Goal: Transaction & Acquisition: Purchase product/service

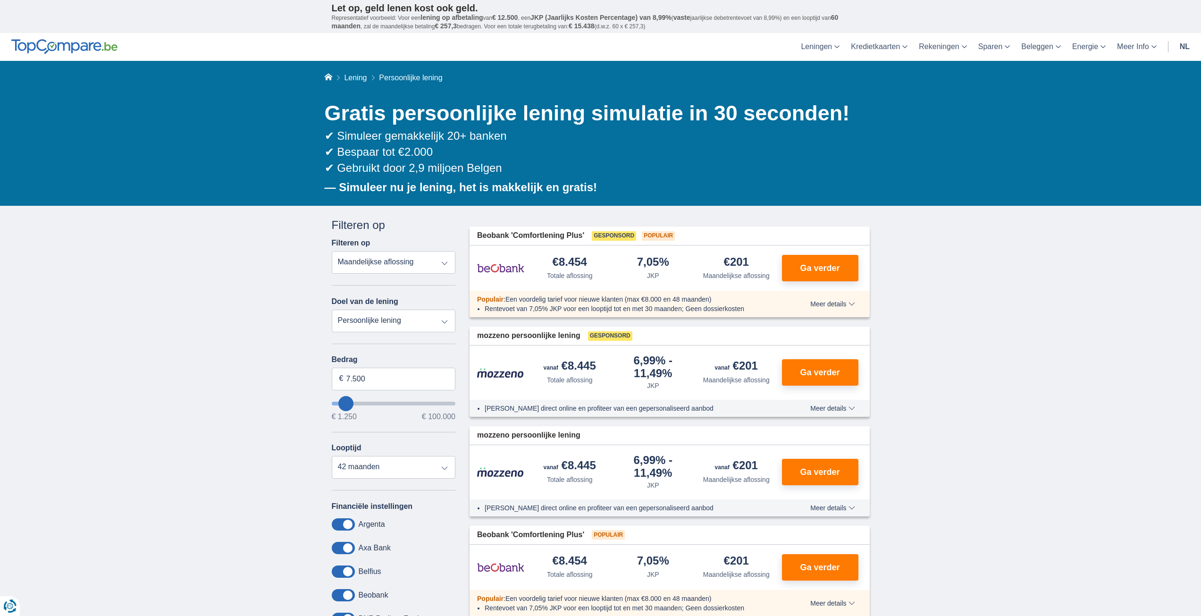
click at [395, 264] on select "Totale aflossing JKP Maandelijkse aflossing" at bounding box center [394, 262] width 124 height 23
click at [332, 251] on select "Totale aflossing JKP Maandelijkse aflossing" at bounding box center [394, 262] width 124 height 23
click at [372, 322] on select "Persoonlijke lening Auto Moto / fiets Mobilhome / caravan Renovatie Energie Sch…" at bounding box center [394, 321] width 124 height 23
click at [332, 310] on select "Persoonlijke lening Auto Moto / fiets Mobilhome / caravan Renovatie Energie Sch…" at bounding box center [394, 321] width 124 height 23
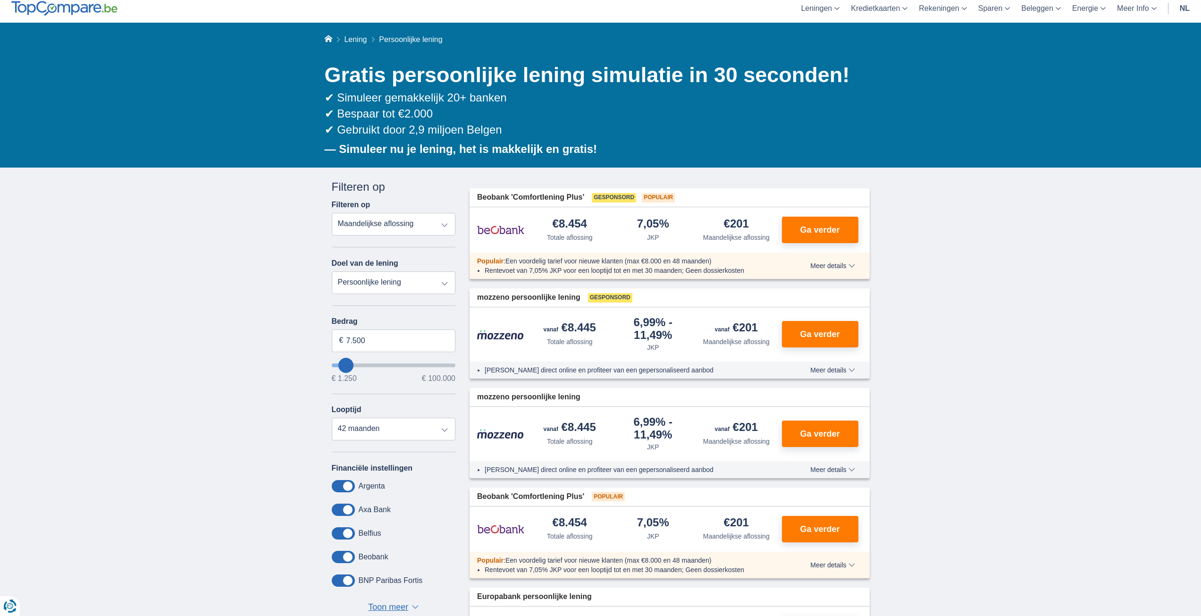
scroll to position [94, 0]
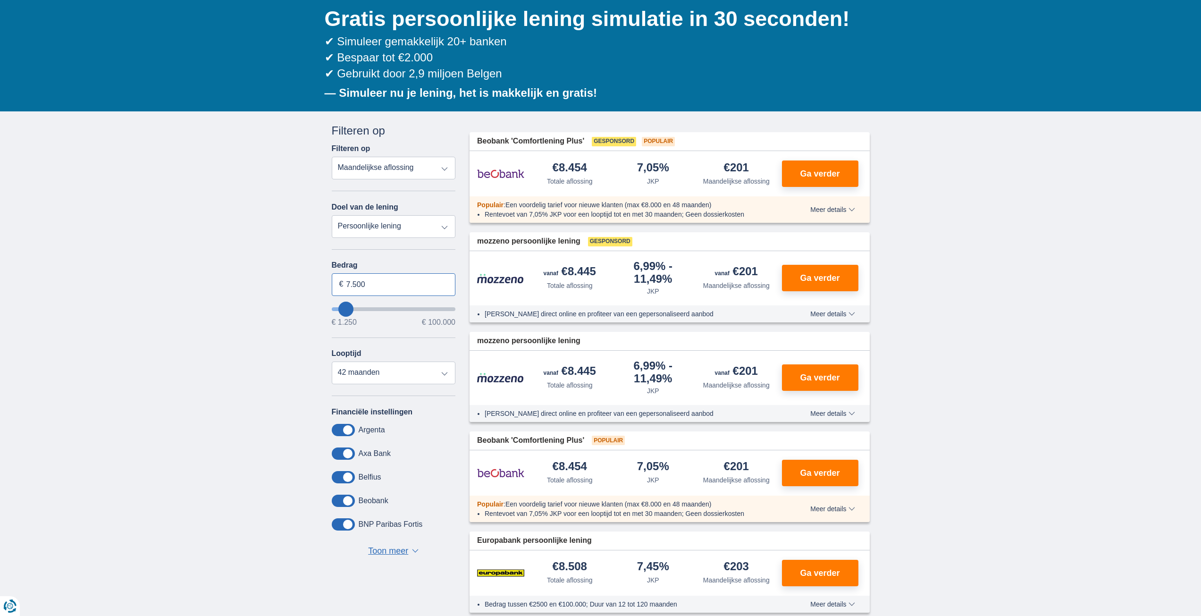
click at [380, 287] on input "7.500" at bounding box center [394, 284] width 124 height 23
type input "7"
type input "4.000"
type input "4250"
select select "36"
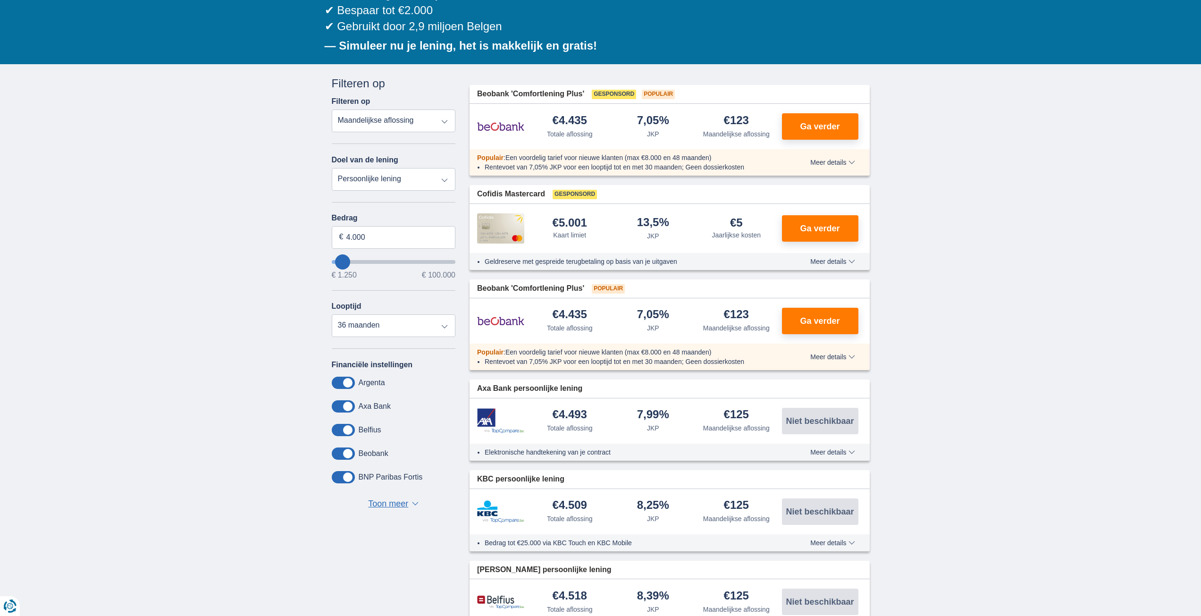
scroll to position [47, 0]
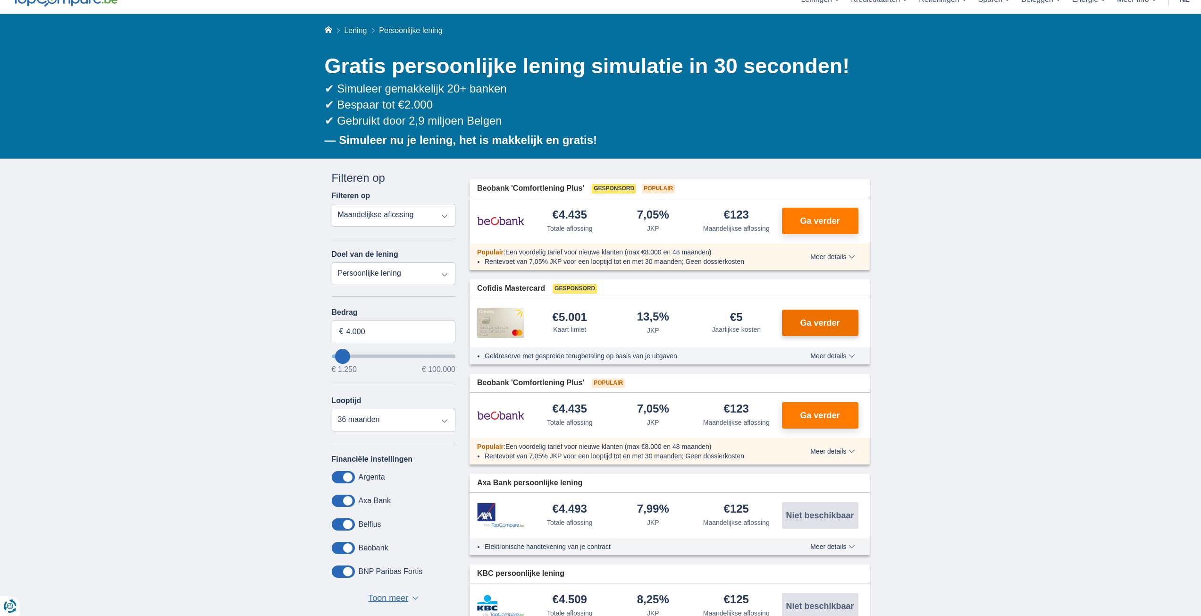
click at [809, 319] on span "Ga verder" at bounding box center [820, 323] width 40 height 8
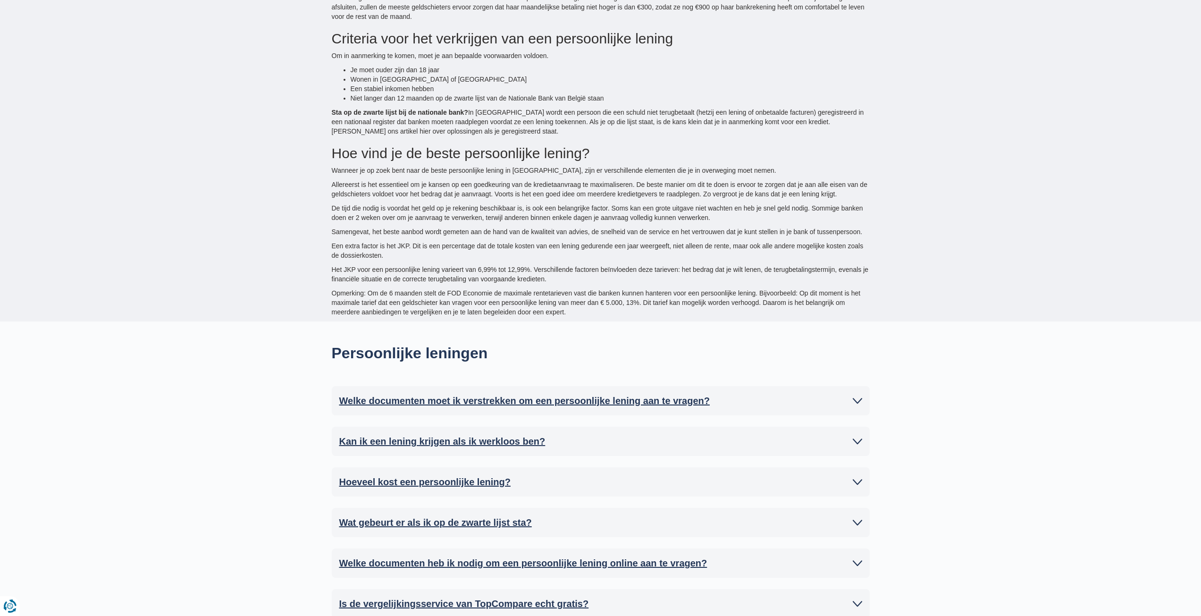
scroll to position [1983, 0]
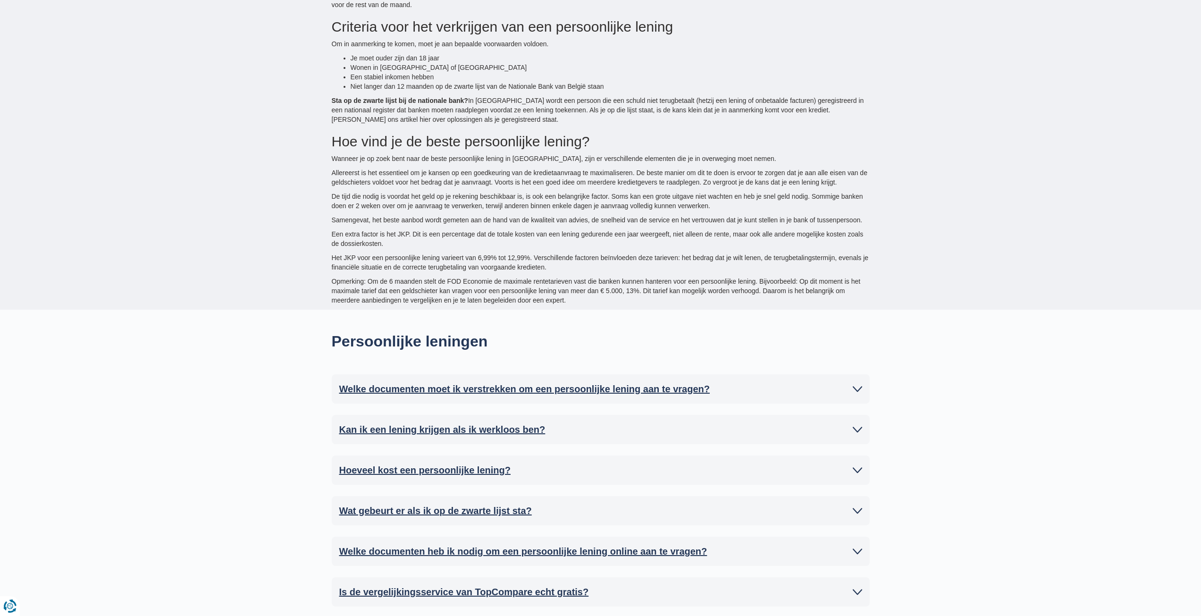
click at [506, 382] on h2 "Welke documenten moet ik verstrekken om een persoonlijke lening aan te vragen?" at bounding box center [524, 389] width 371 height 14
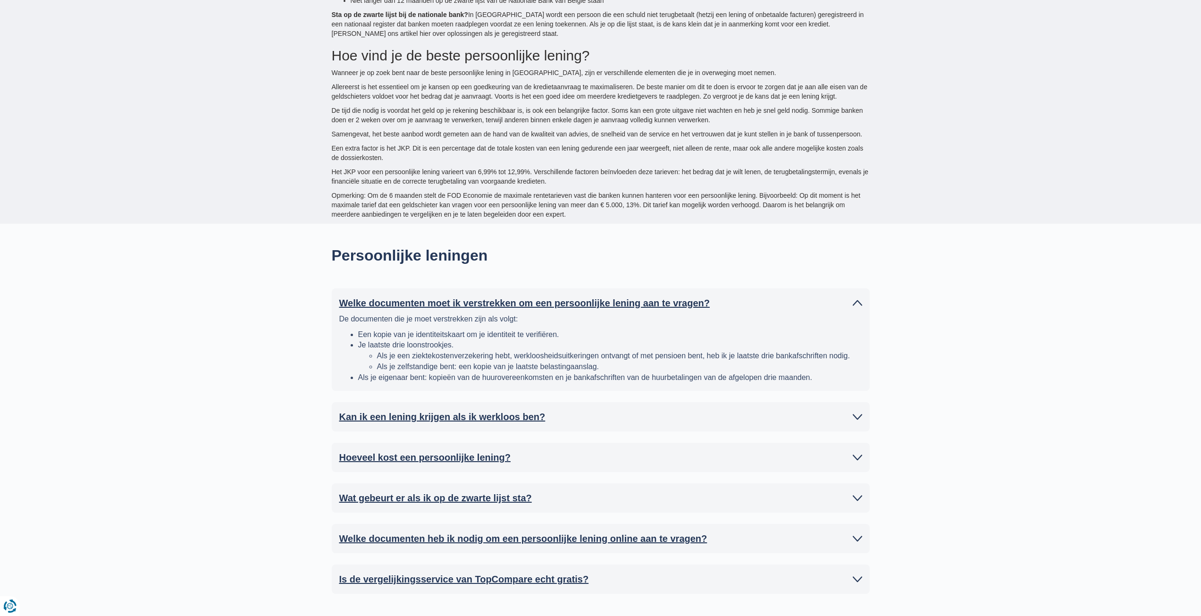
scroll to position [2077, 0]
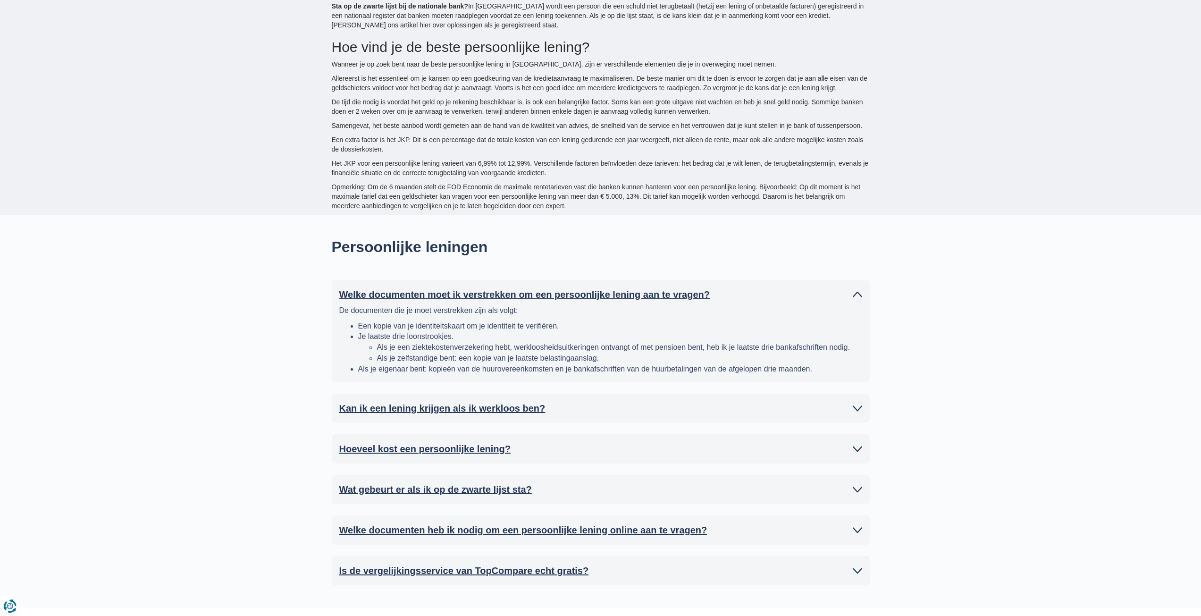
click at [464, 401] on h2 "Kan ik een lening krijgen als ik werkloos ben?" at bounding box center [442, 408] width 206 height 14
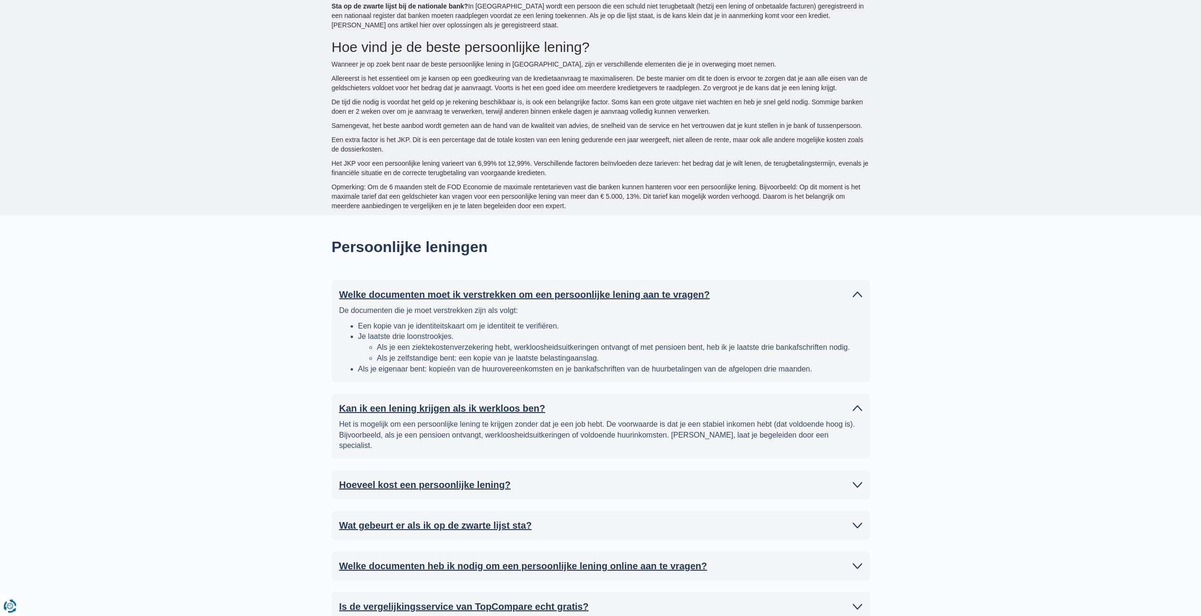
scroll to position [2266, 0]
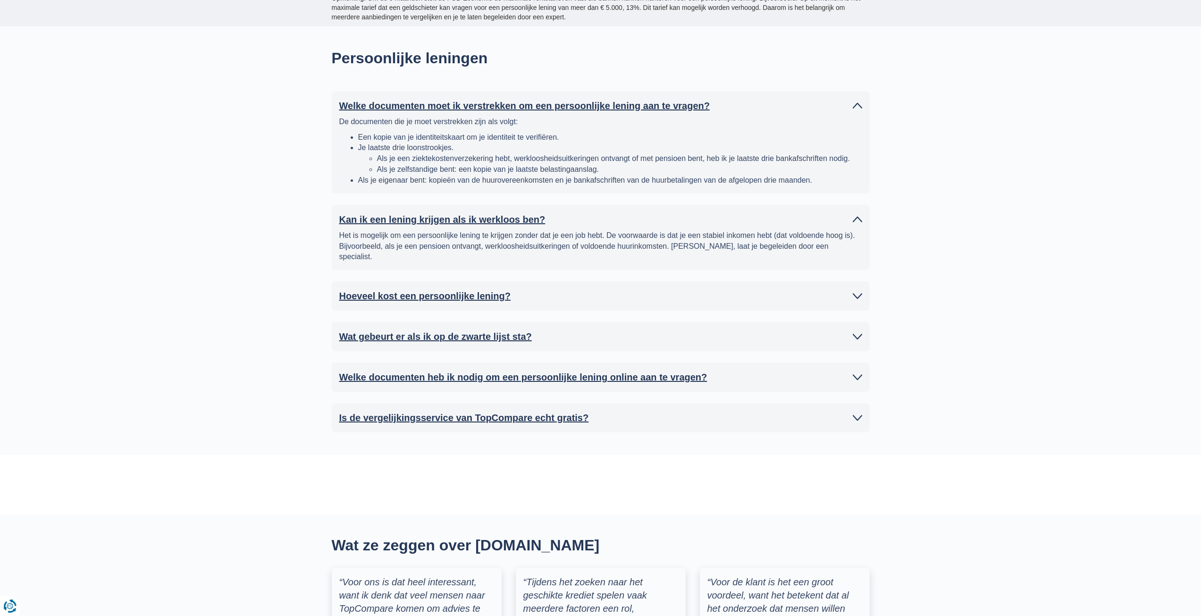
click at [421, 289] on h2 "Hoeveel kost een persoonlijke lening?" at bounding box center [424, 296] width 171 height 14
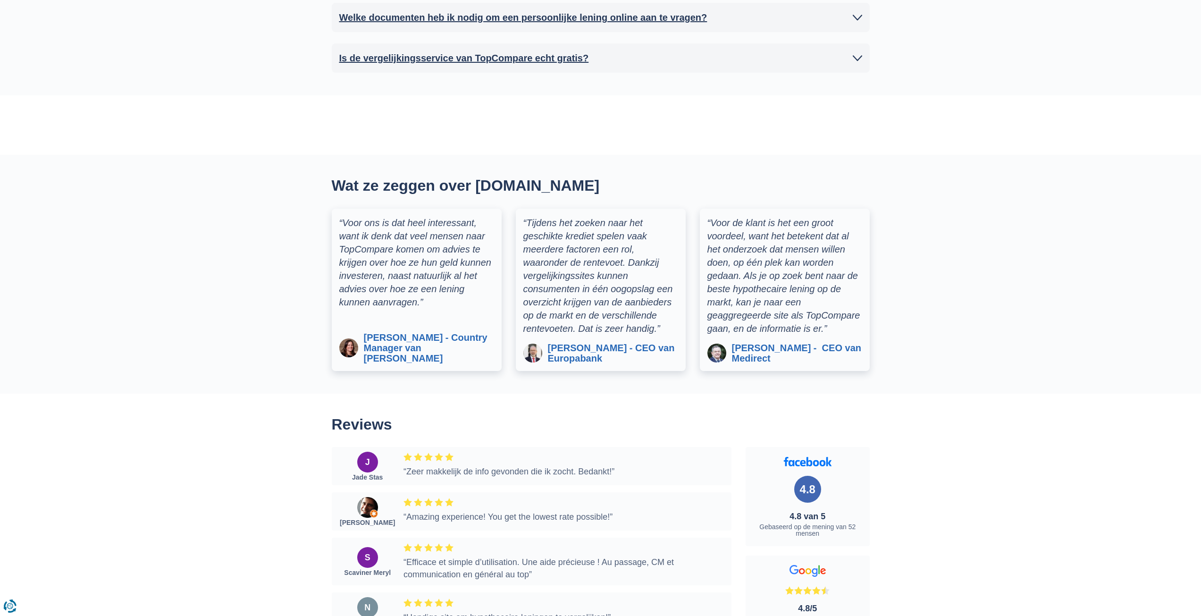
scroll to position [2785, 0]
